Goal: Transaction & Acquisition: Purchase product/service

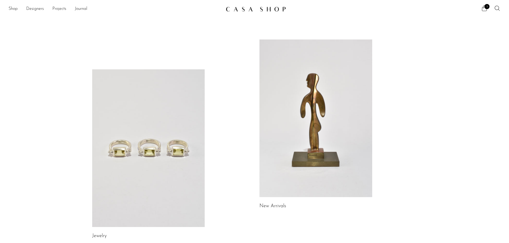
click at [483, 9] on icon at bounding box center [484, 8] width 6 height 6
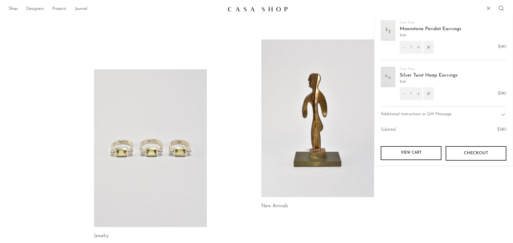
click at [434, 73] on link "Silver Twist Hoop Earrings" at bounding box center [428, 75] width 58 height 5
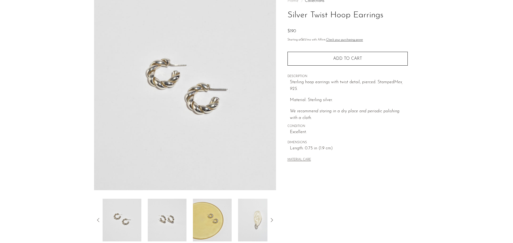
scroll to position [53, 0]
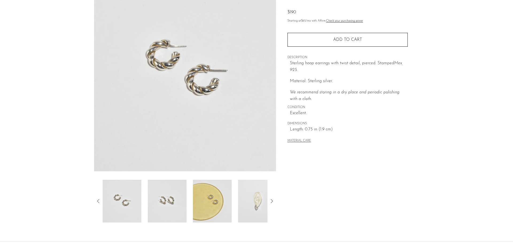
click at [247, 204] on img at bounding box center [257, 201] width 39 height 43
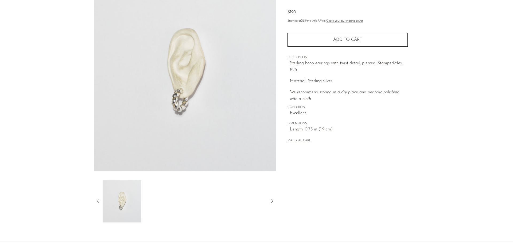
click at [198, 113] on img at bounding box center [185, 71] width 182 height 200
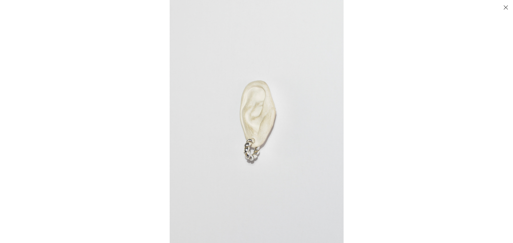
click at [250, 154] on img at bounding box center [257, 121] width 174 height 243
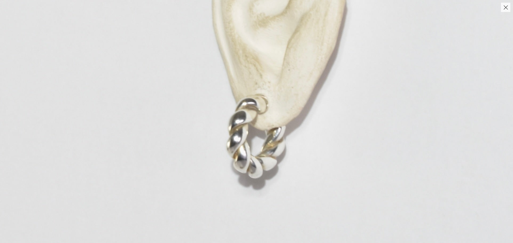
click at [250, 154] on img at bounding box center [273, 33] width 643 height 900
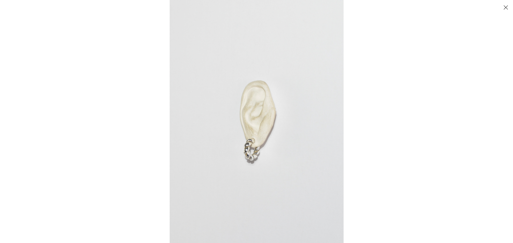
click at [250, 154] on img at bounding box center [257, 121] width 174 height 243
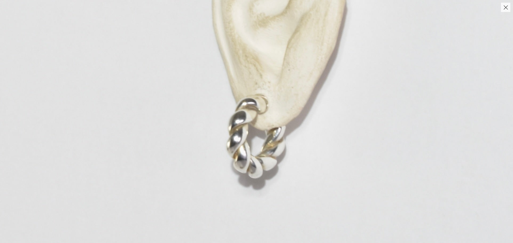
click at [250, 154] on img at bounding box center [273, 33] width 643 height 900
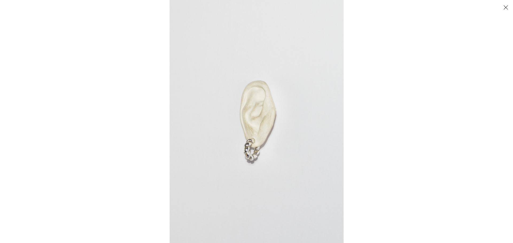
click at [442, 153] on div at bounding box center [426, 121] width 513 height 243
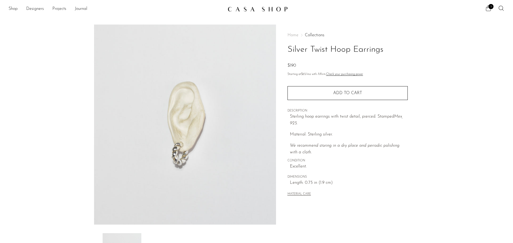
click at [489, 7] on span "2" at bounding box center [490, 6] width 5 height 5
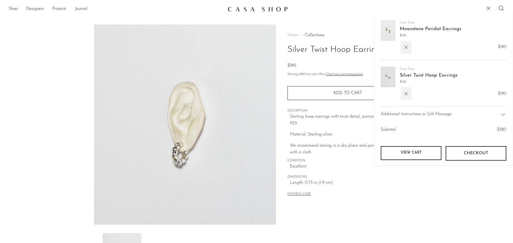
click at [422, 29] on link "Moonstone Peridot Earrings" at bounding box center [429, 29] width 61 height 5
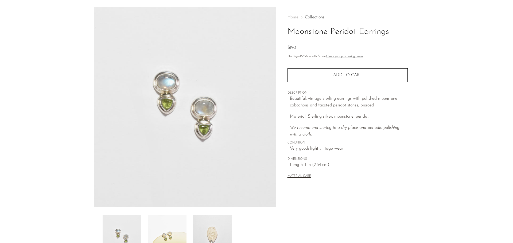
scroll to position [27, 0]
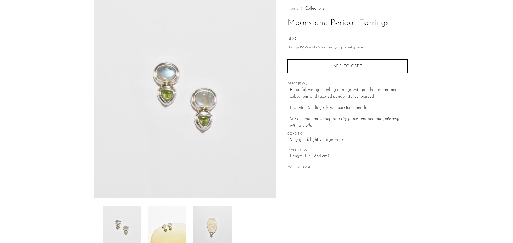
click at [164, 227] on img at bounding box center [167, 228] width 39 height 43
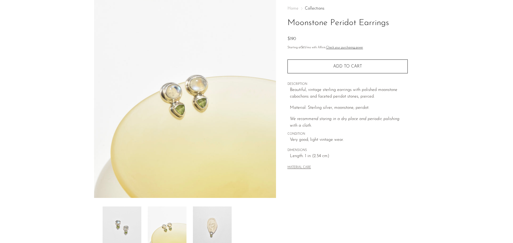
click at [216, 229] on img at bounding box center [212, 228] width 39 height 43
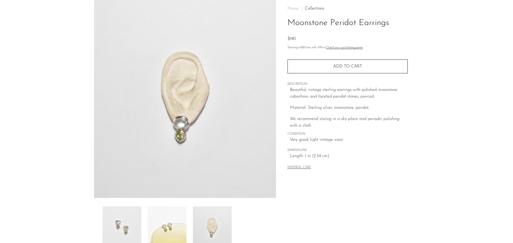
click at [118, 219] on img at bounding box center [122, 228] width 39 height 43
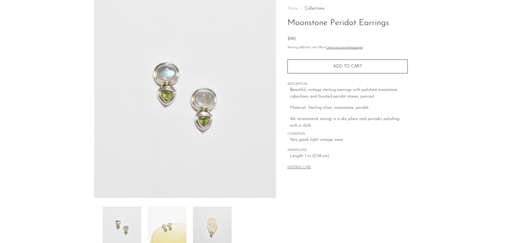
click at [169, 222] on img at bounding box center [167, 228] width 39 height 43
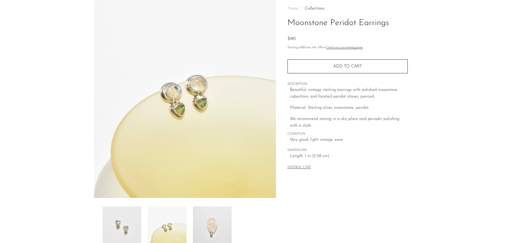
click at [198, 92] on img at bounding box center [185, 98] width 182 height 200
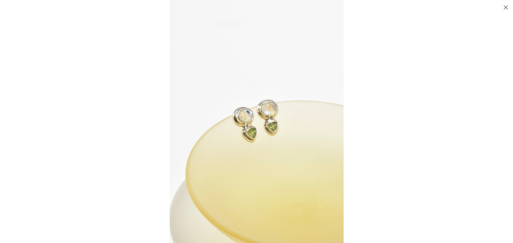
click at [250, 125] on img at bounding box center [257, 121] width 174 height 243
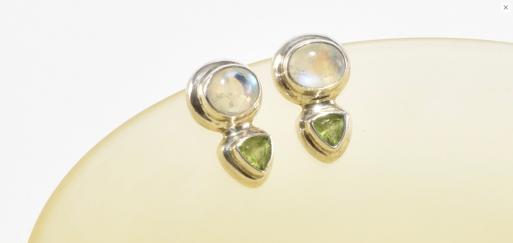
click at [276, 123] on img at bounding box center [271, 112] width 619 height 867
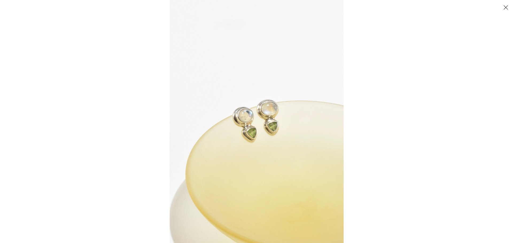
click at [462, 185] on div at bounding box center [426, 121] width 513 height 243
